Goal: Task Accomplishment & Management: Manage account settings

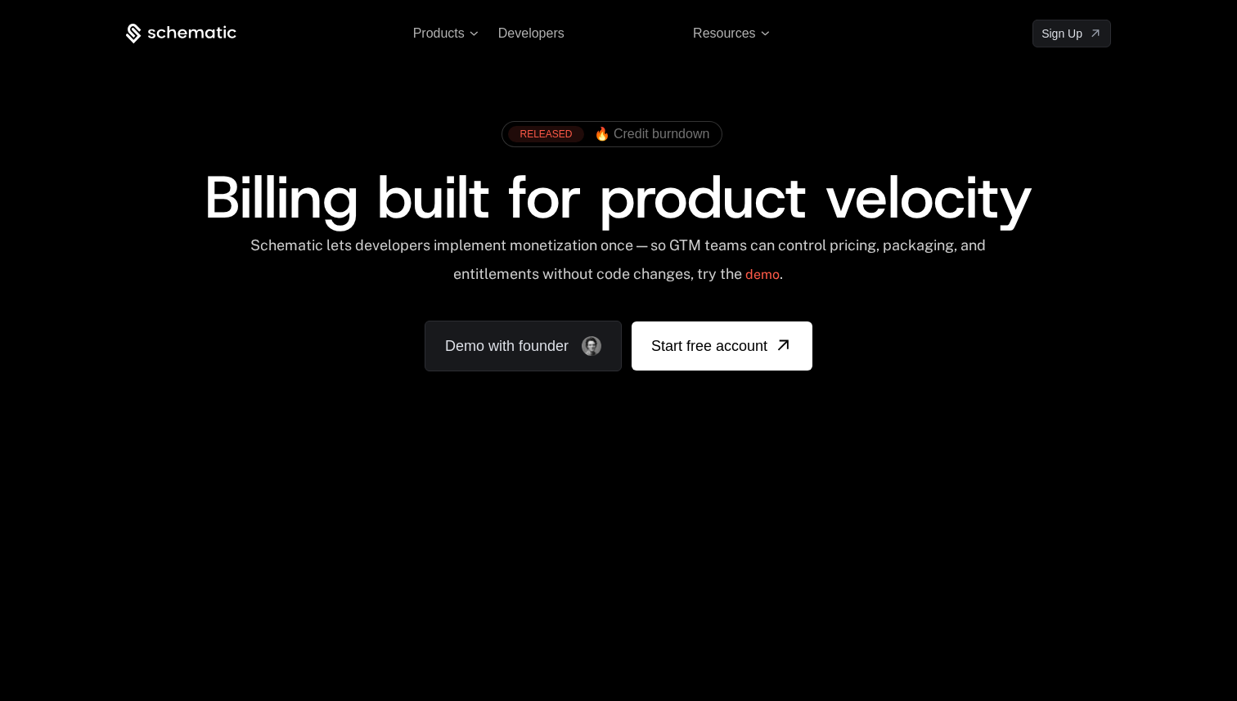
click at [995, 33] on link "Sign in" at bounding box center [994, 33] width 35 height 26
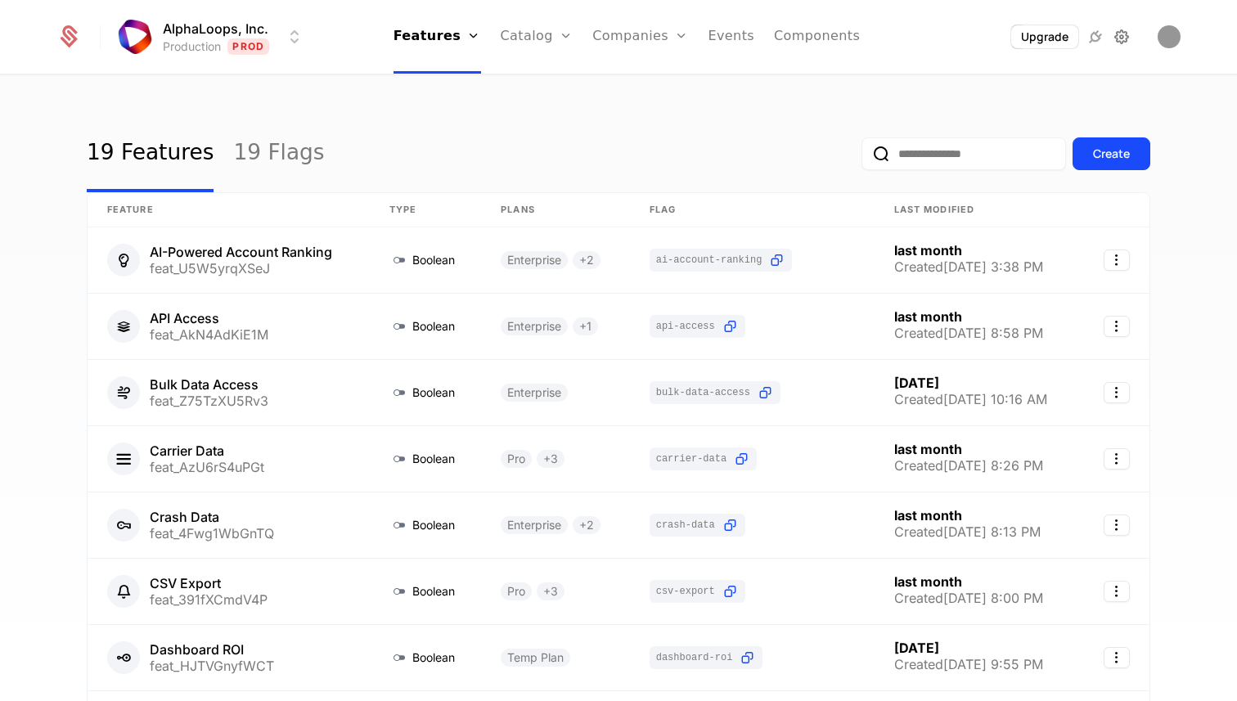
click at [1130, 33] on icon at bounding box center [1122, 37] width 20 height 20
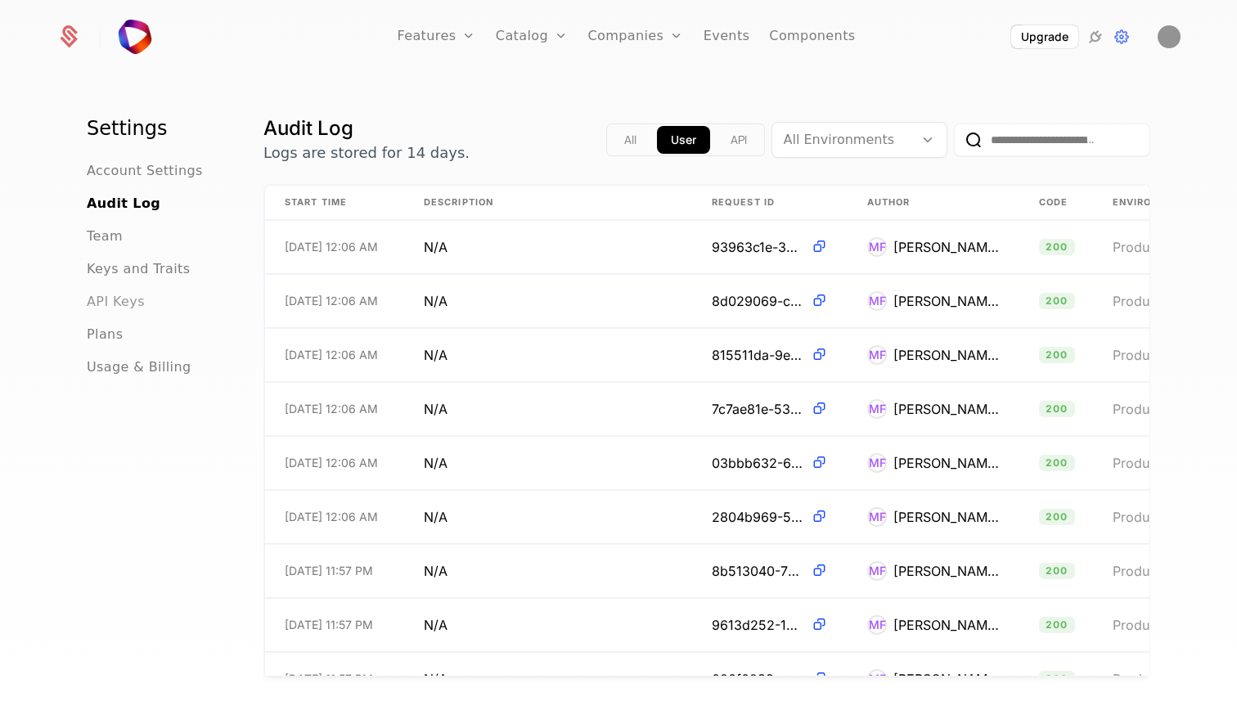
click at [114, 305] on span "API Keys" at bounding box center [116, 302] width 58 height 20
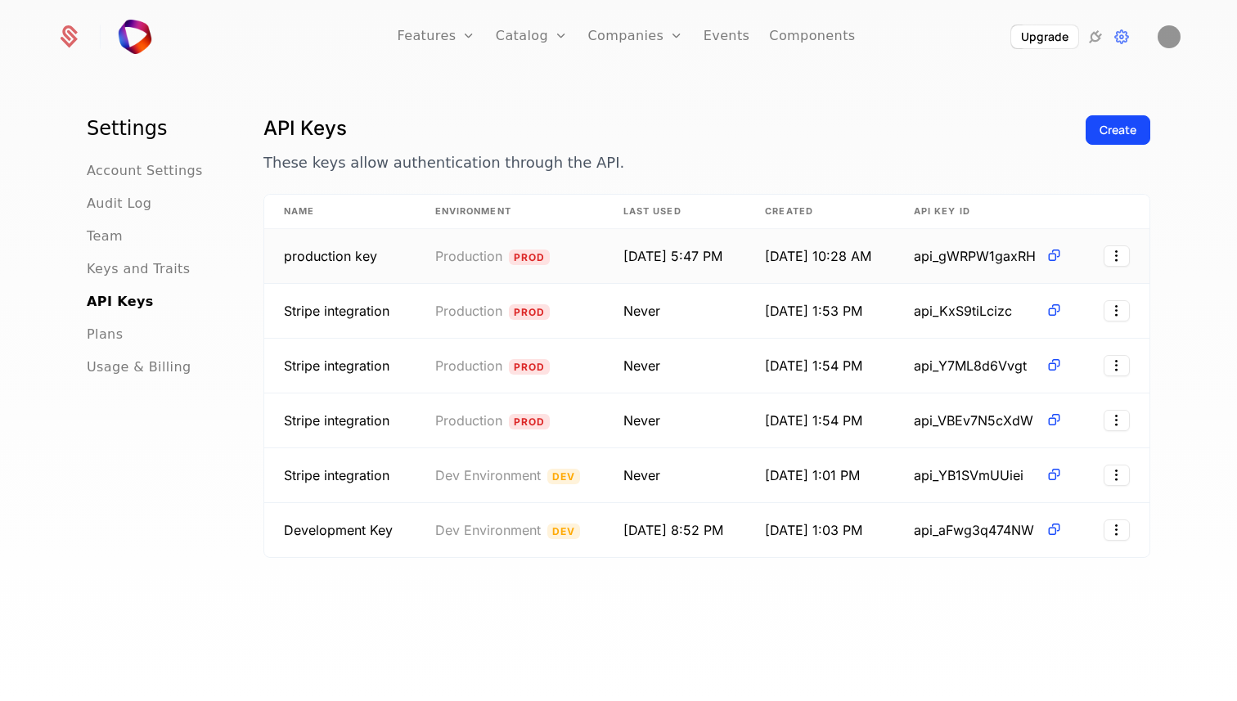
click at [937, 266] on td "api_gWRPW1gaxRH" at bounding box center [988, 256] width 189 height 55
click at [1058, 256] on icon at bounding box center [1053, 255] width 17 height 17
